Goal: Check status

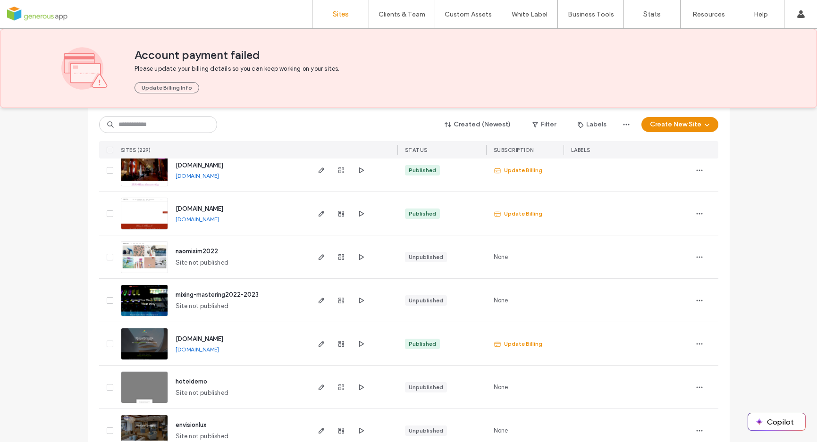
scroll to position [2741, 0]
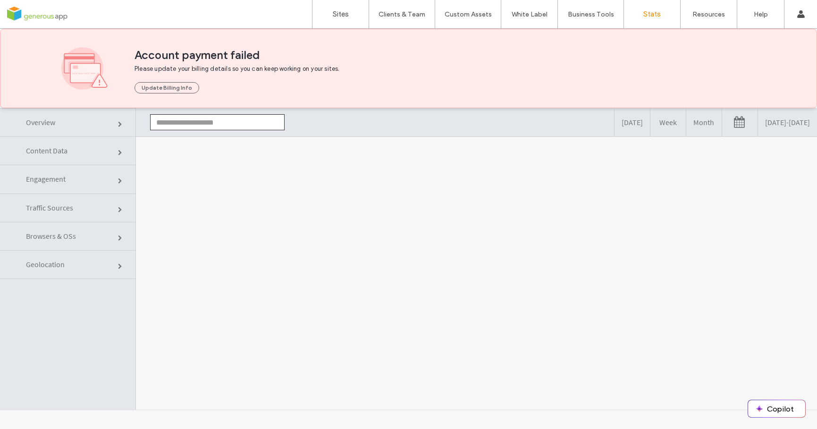
type input "**********"
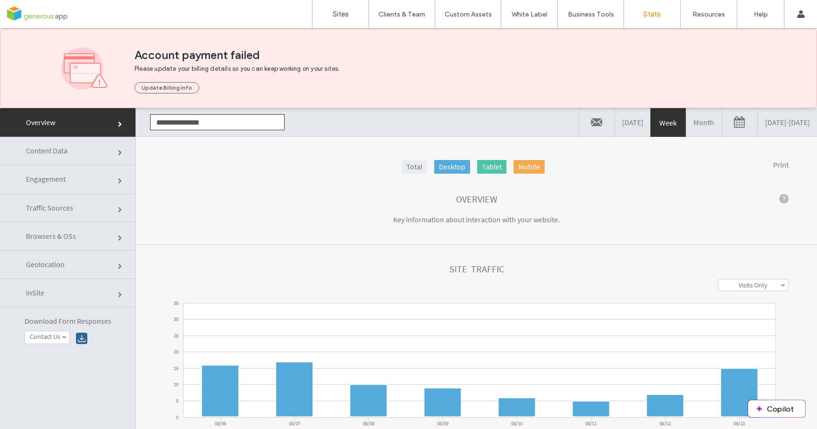
click at [118, 150] on span "Content Data" at bounding box center [121, 153] width 6 height 6
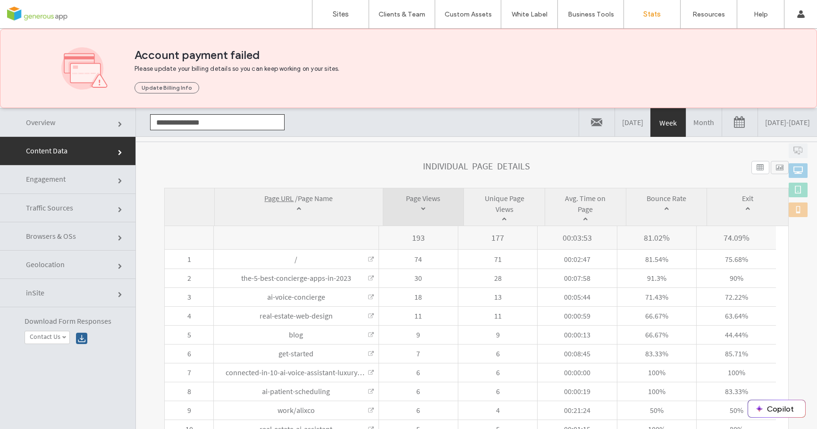
scroll to position [312, 0]
click at [615, 132] on link "Yesterday" at bounding box center [632, 122] width 35 height 28
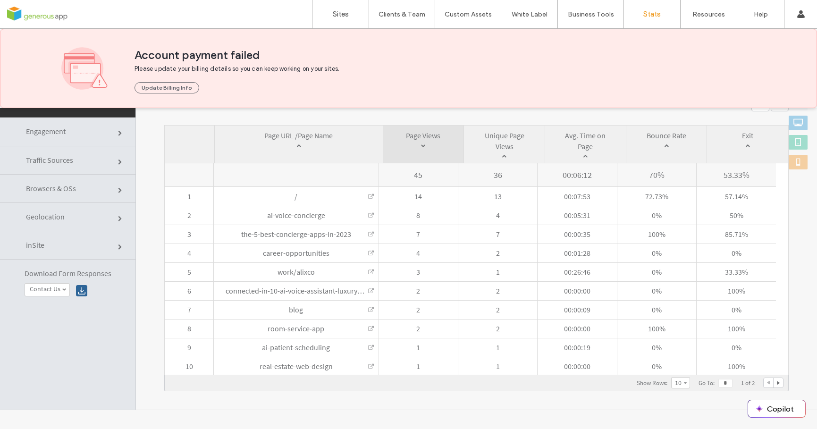
scroll to position [0, 0]
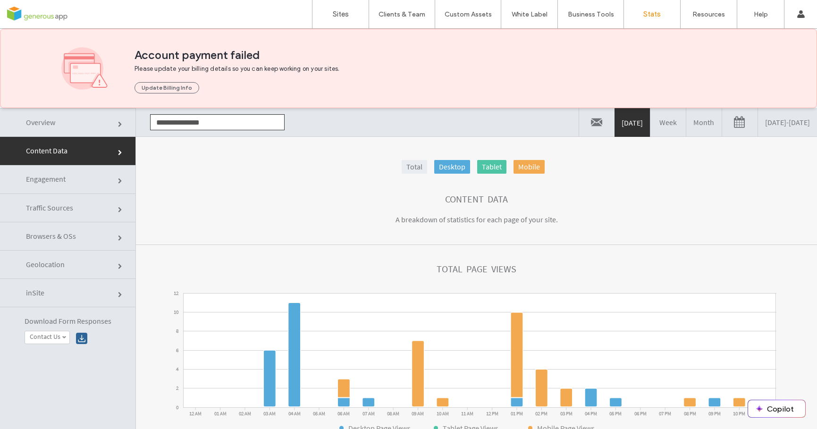
click at [687, 133] on link "Month" at bounding box center [704, 122] width 35 height 28
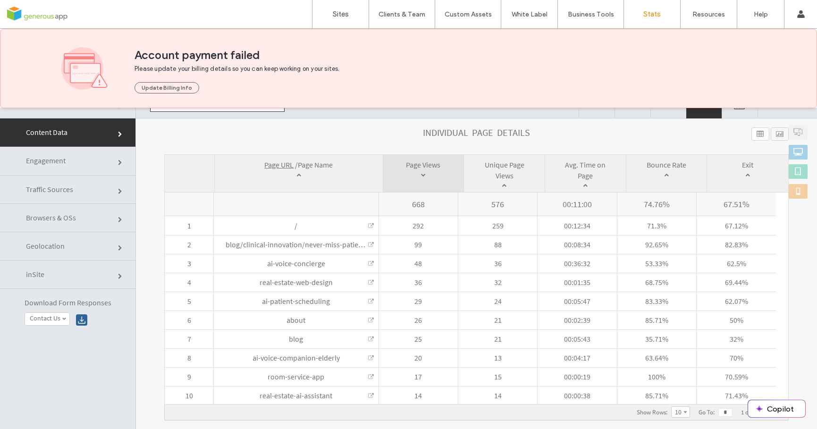
scroll to position [20, 0]
